Goal: Information Seeking & Learning: Learn about a topic

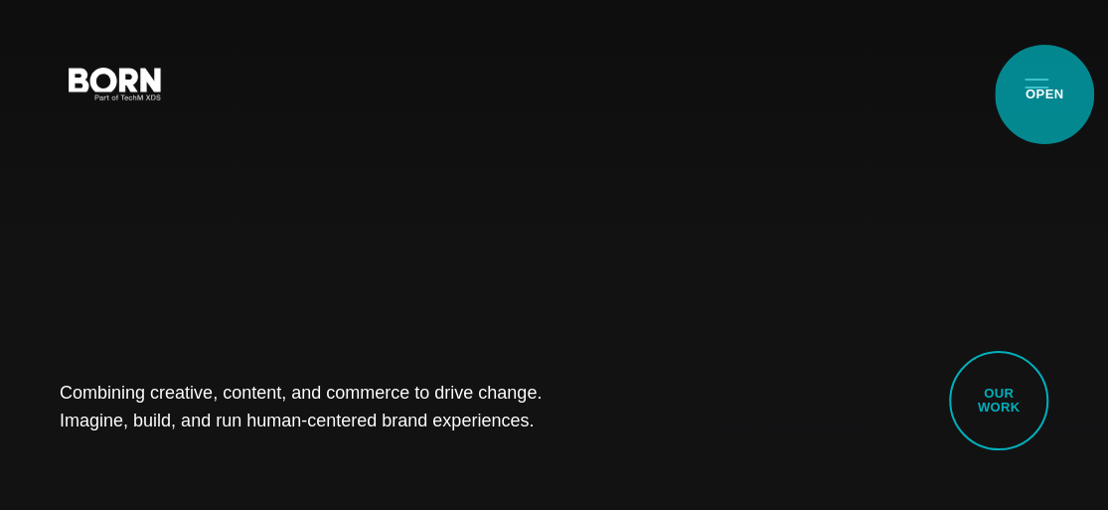
click at [1044, 94] on button "Primary Menu" at bounding box center [1036, 83] width 48 height 42
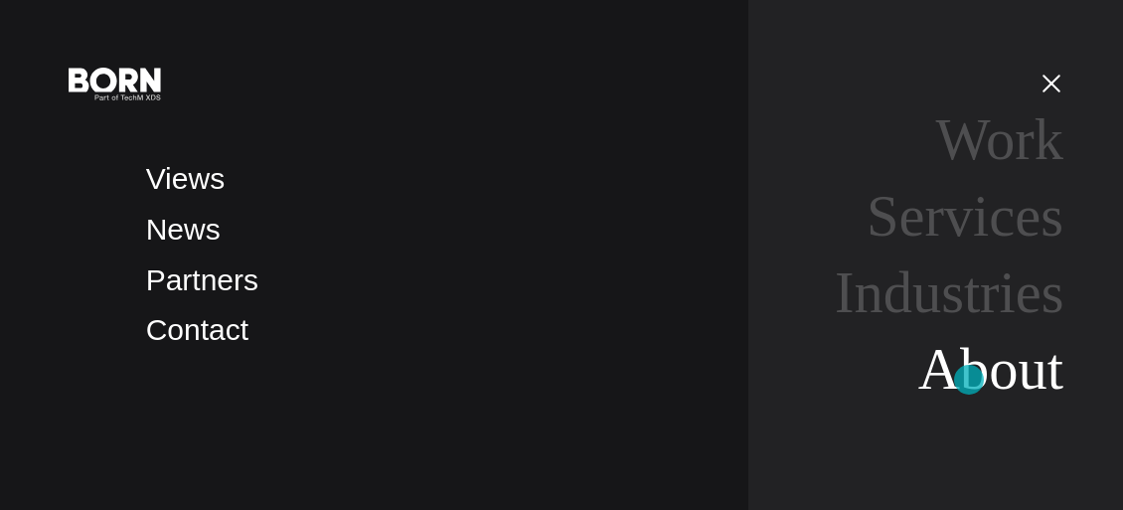
click at [969, 380] on link "About" at bounding box center [990, 369] width 145 height 65
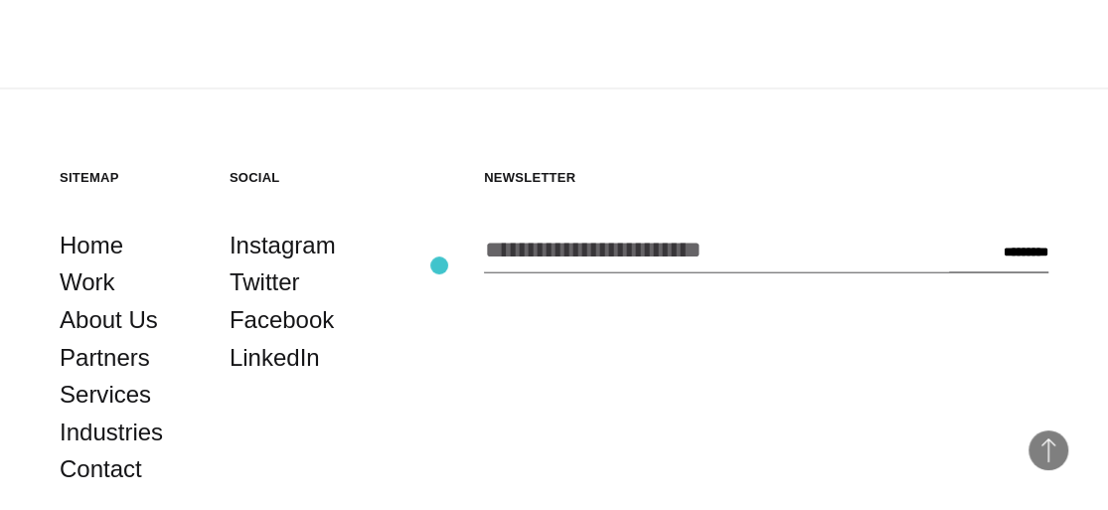
scroll to position [5486, 0]
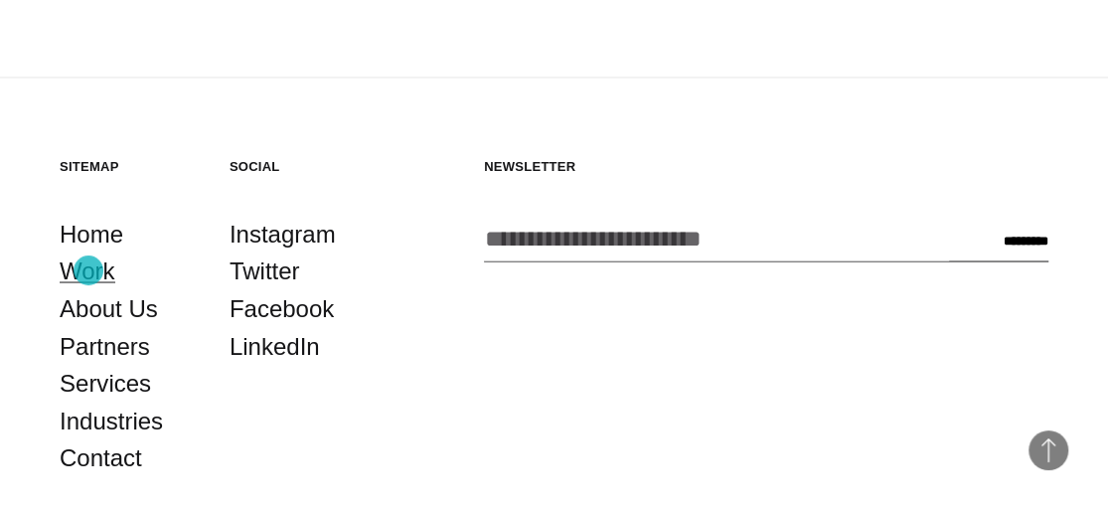
click at [88, 270] on link "Work" at bounding box center [88, 270] width 56 height 38
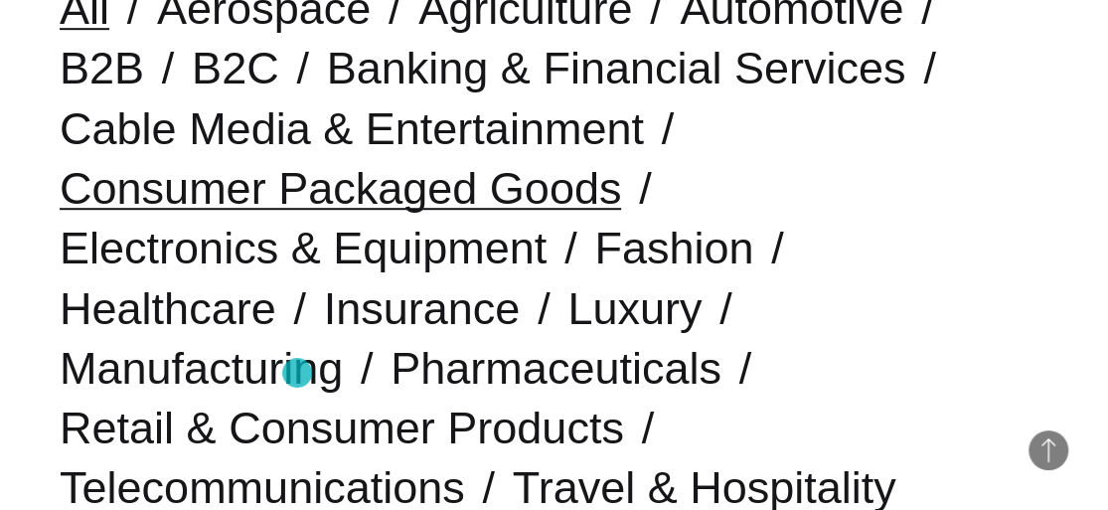
scroll to position [602, 0]
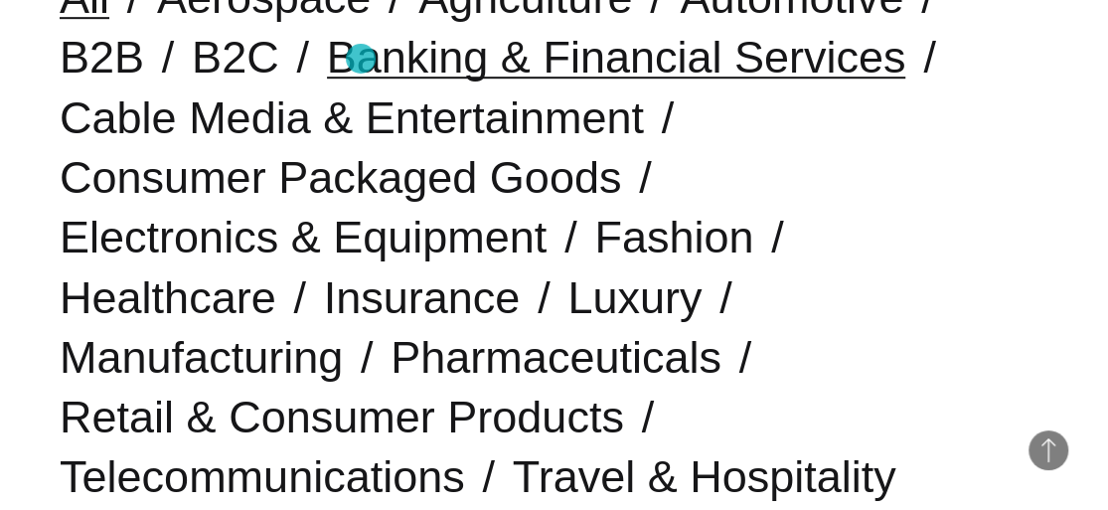
click at [361, 59] on link "Banking & Financial Services" at bounding box center [616, 57] width 579 height 51
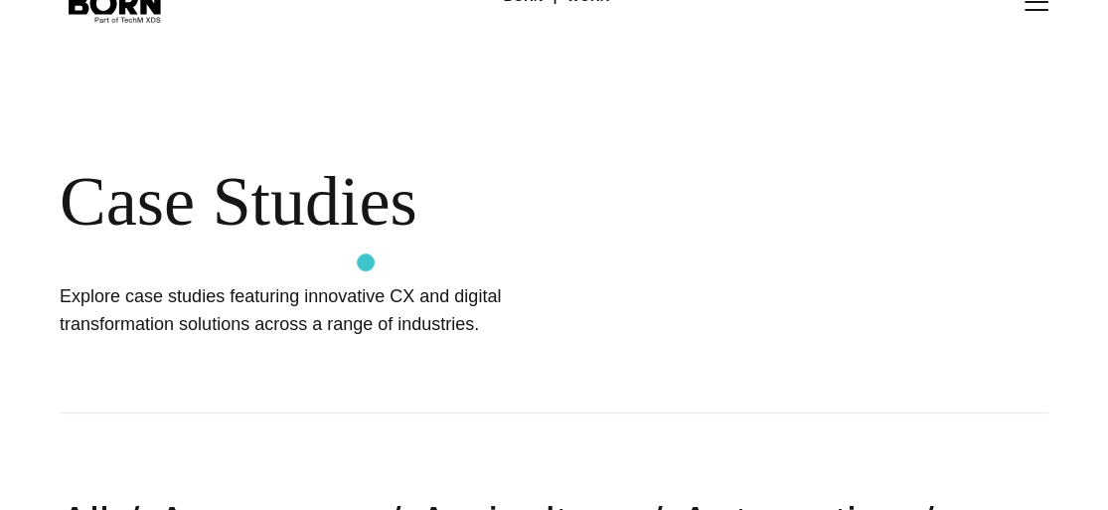
scroll to position [334, 0]
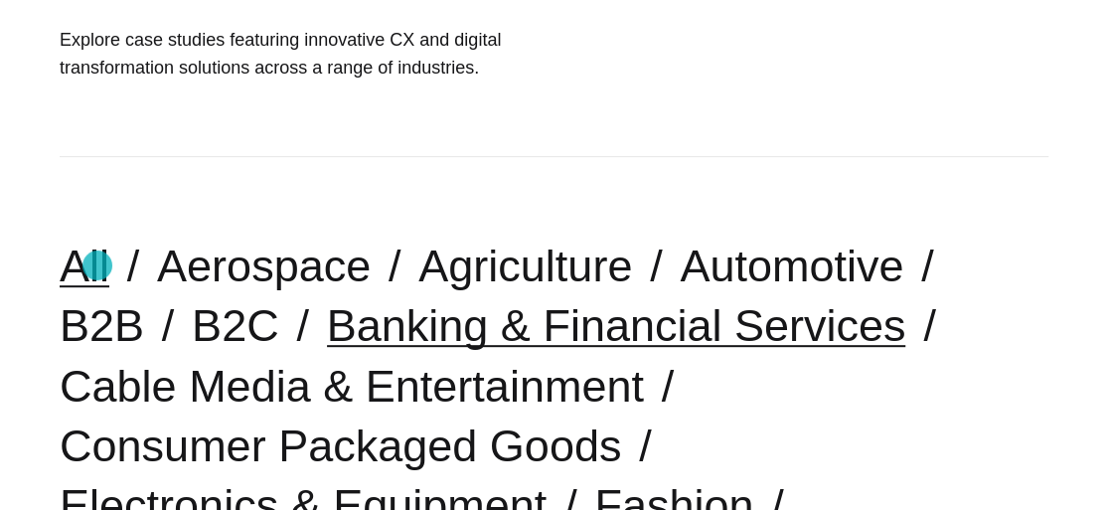
click at [97, 265] on link "All" at bounding box center [85, 265] width 50 height 51
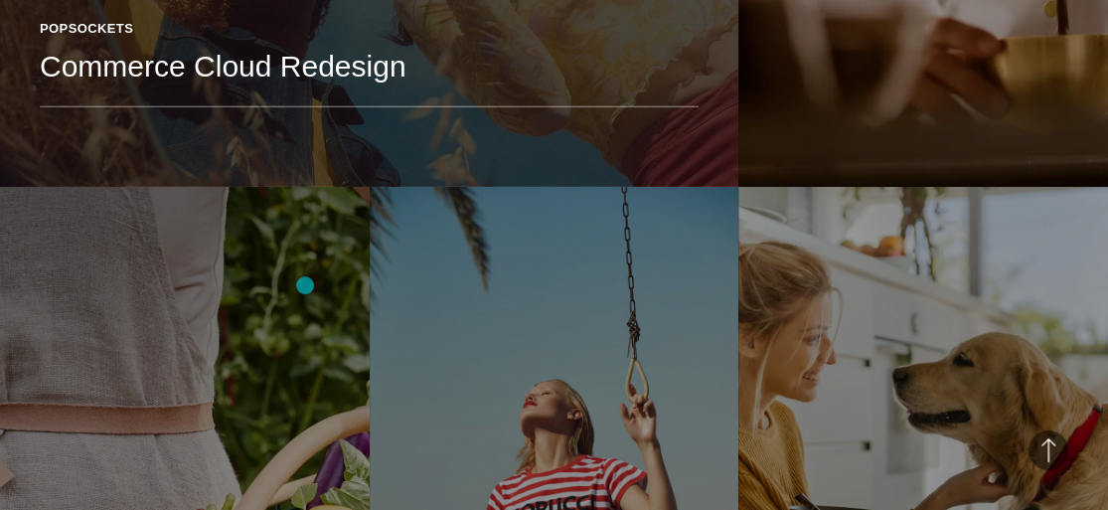
scroll to position [2911, 0]
